Goal: Task Accomplishment & Management: Use online tool/utility

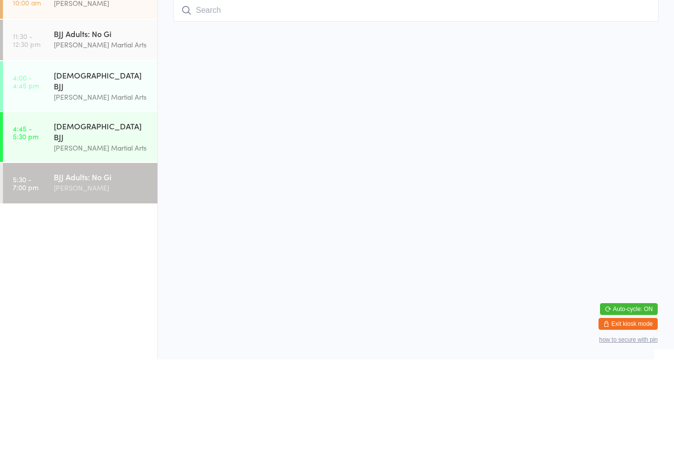
click at [101, 274] on div "BJJ Adults: No Gi [PERSON_NAME]" at bounding box center [106, 293] width 104 height 39
click at [102, 284] on ul "8:00 - 9:30 am MMA - Advanced [PERSON_NAME] 9:30 - 10:00 am Private Lesson - 30…" at bounding box center [78, 259] width 157 height 423
click at [105, 292] on ul "8:00 - 9:30 am MMA - Advanced [PERSON_NAME] 9:30 - 10:00 am Private Lesson - 30…" at bounding box center [78, 259] width 157 height 423
click at [241, 111] on input "search" at bounding box center [416, 122] width 486 height 23
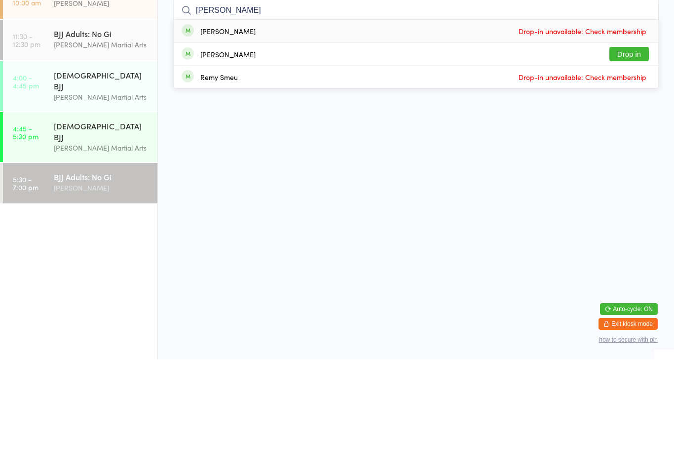
type input "[PERSON_NAME]"
click at [630, 158] on button "Drop in" at bounding box center [629, 165] width 39 height 14
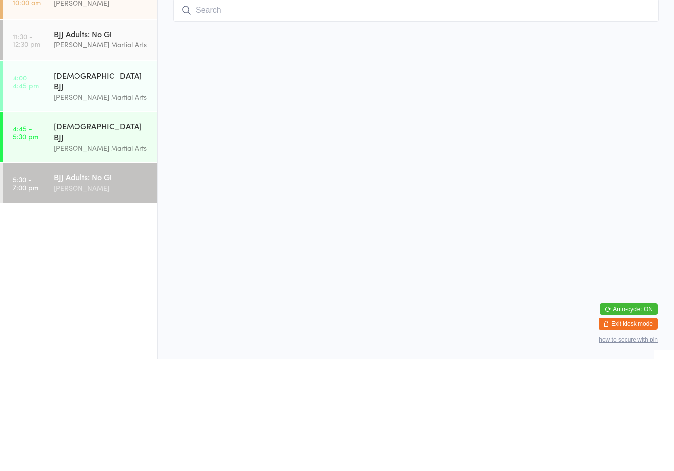
click at [333, 119] on input "search" at bounding box center [416, 122] width 486 height 23
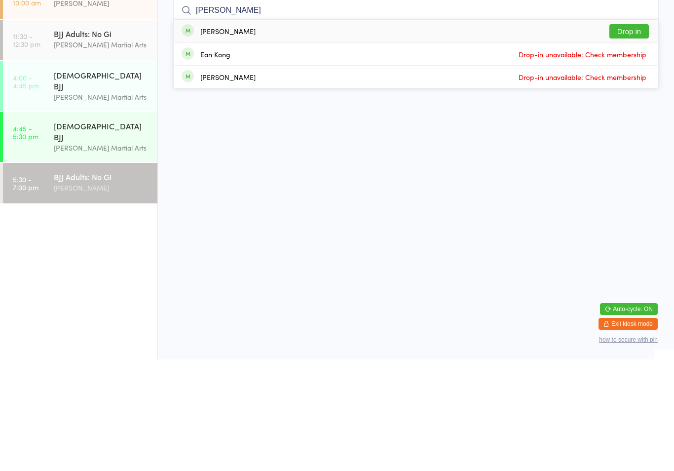
type input "[PERSON_NAME]"
click at [639, 136] on button "Drop in" at bounding box center [629, 143] width 39 height 14
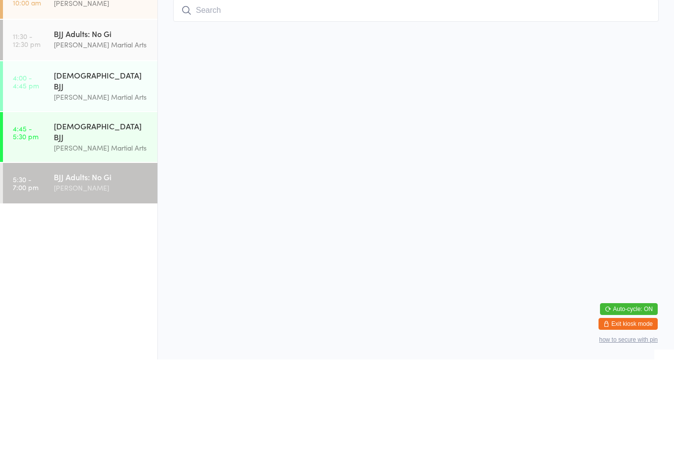
click at [292, 125] on input "search" at bounding box center [416, 122] width 486 height 23
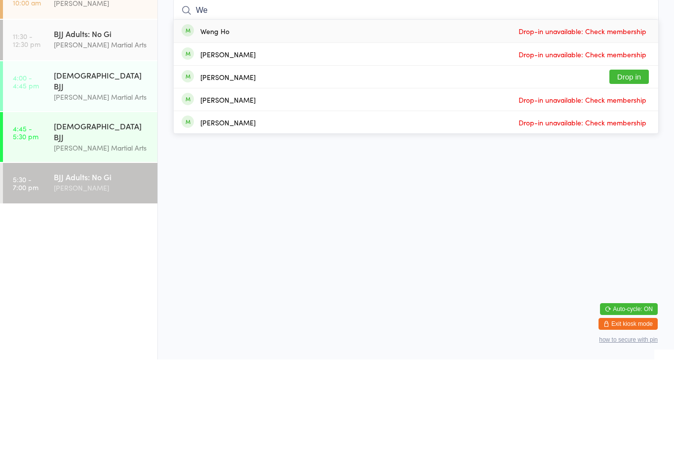
type input "We"
click at [642, 181] on button "Drop in" at bounding box center [629, 188] width 39 height 14
